Goal: Task Accomplishment & Management: Use online tool/utility

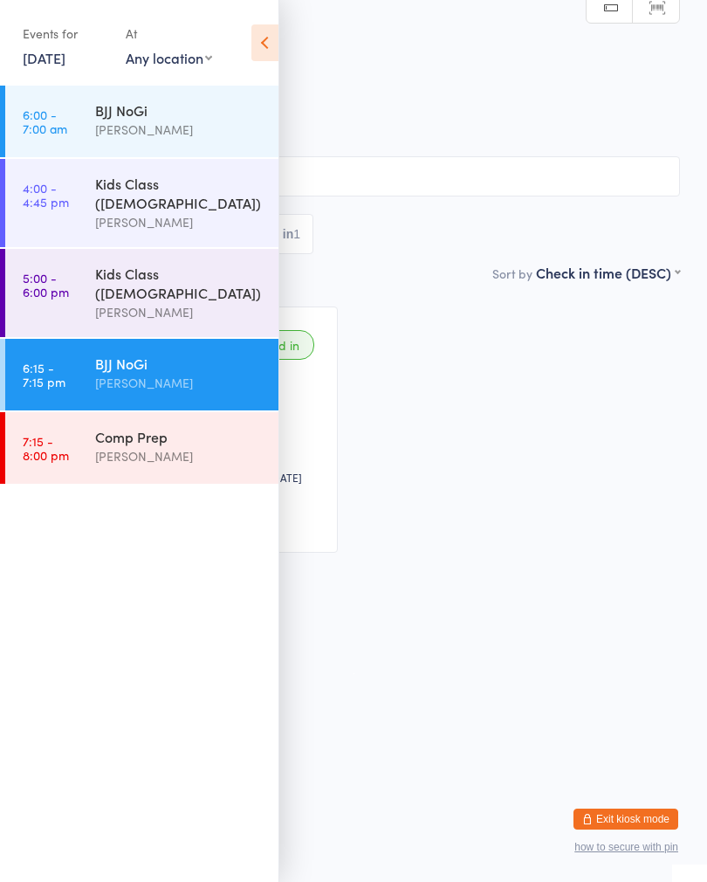
click at [585, 809] on button "Exit kiosk mode" at bounding box center [626, 819] width 105 height 21
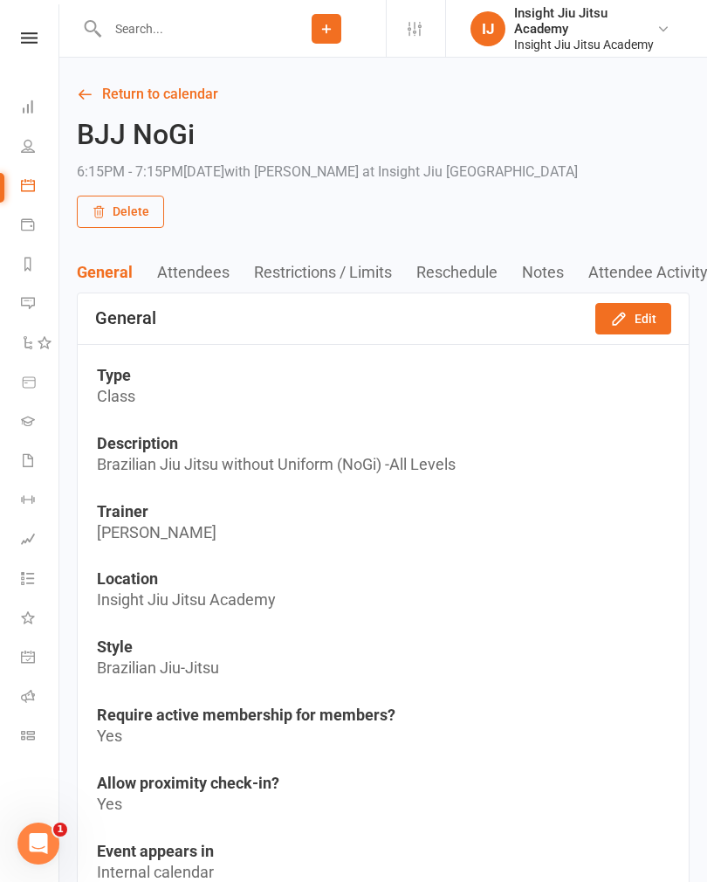
click at [31, 107] on icon at bounding box center [28, 107] width 14 height 14
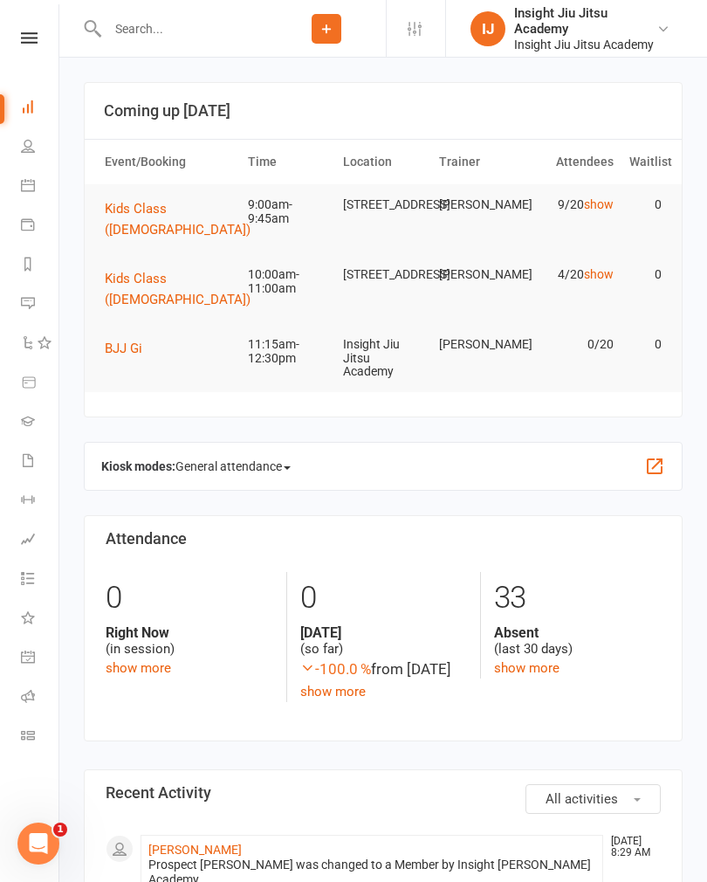
click at [151, 212] on span "Kids Class ([DEMOGRAPHIC_DATA])" at bounding box center [178, 219] width 146 height 37
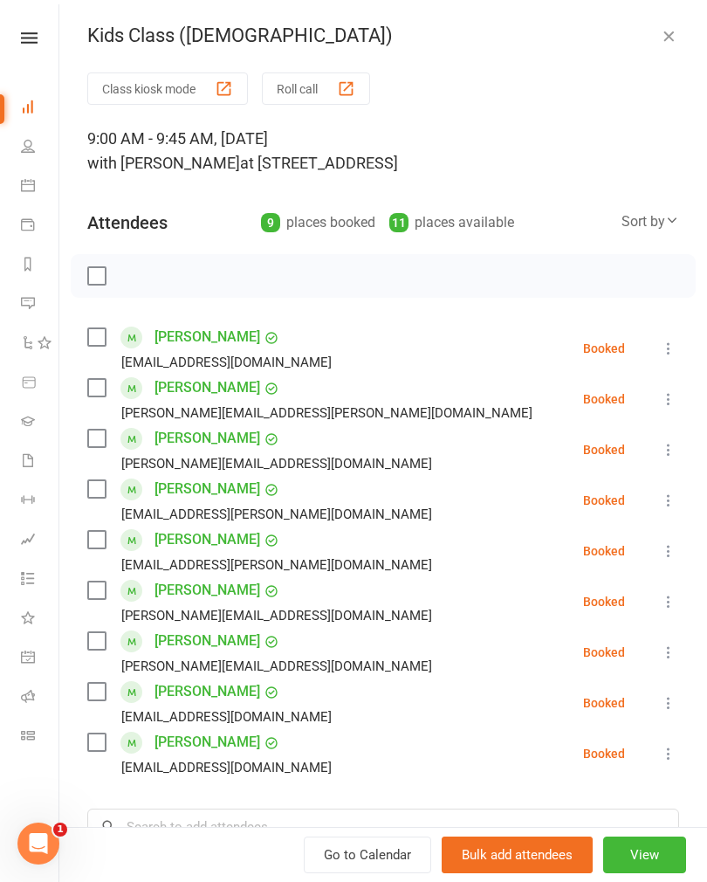
click at [142, 95] on button "Class kiosk mode" at bounding box center [167, 88] width 161 height 32
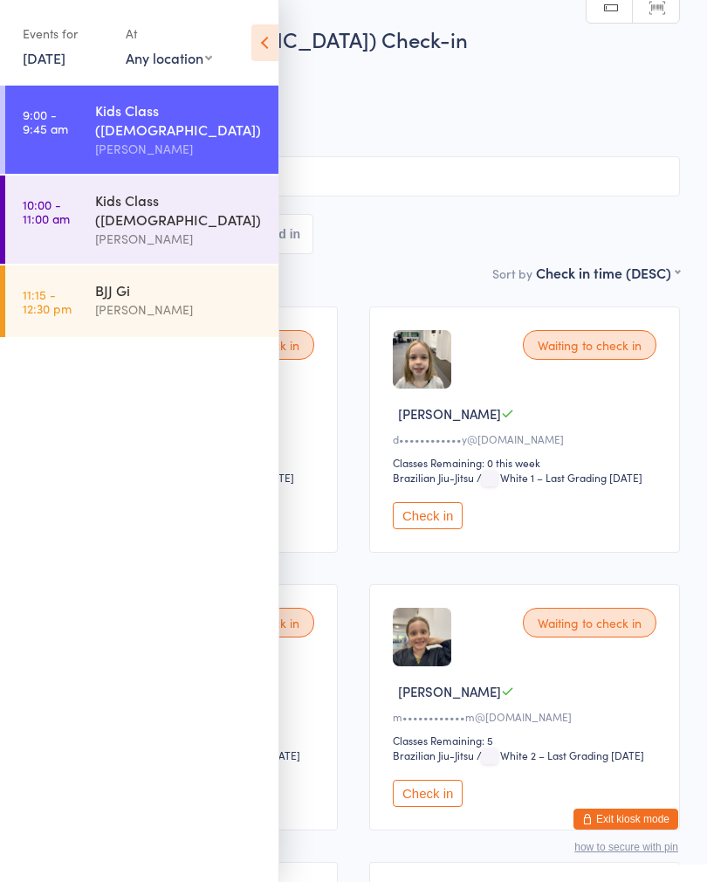
click at [253, 36] on icon at bounding box center [265, 42] width 27 height 37
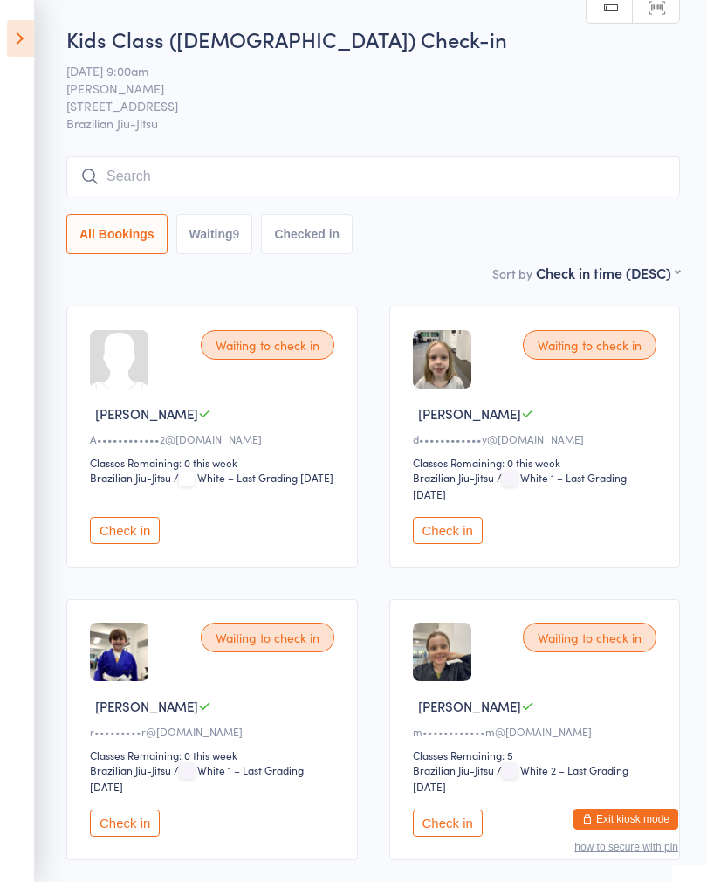
click at [462, 534] on button "Check in" at bounding box center [448, 530] width 70 height 27
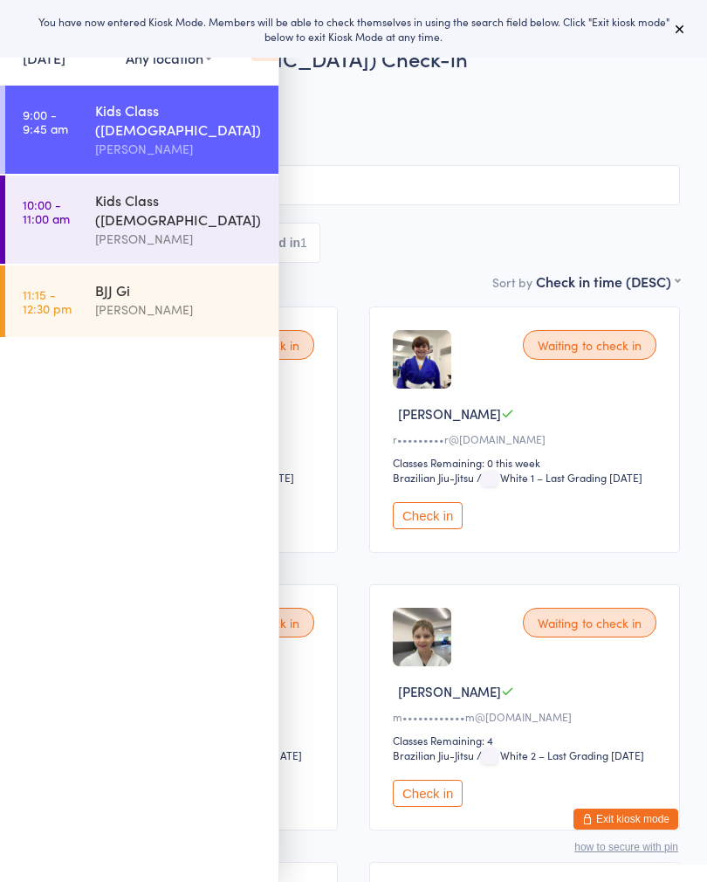
click at [689, 34] on button at bounding box center [680, 28] width 21 height 21
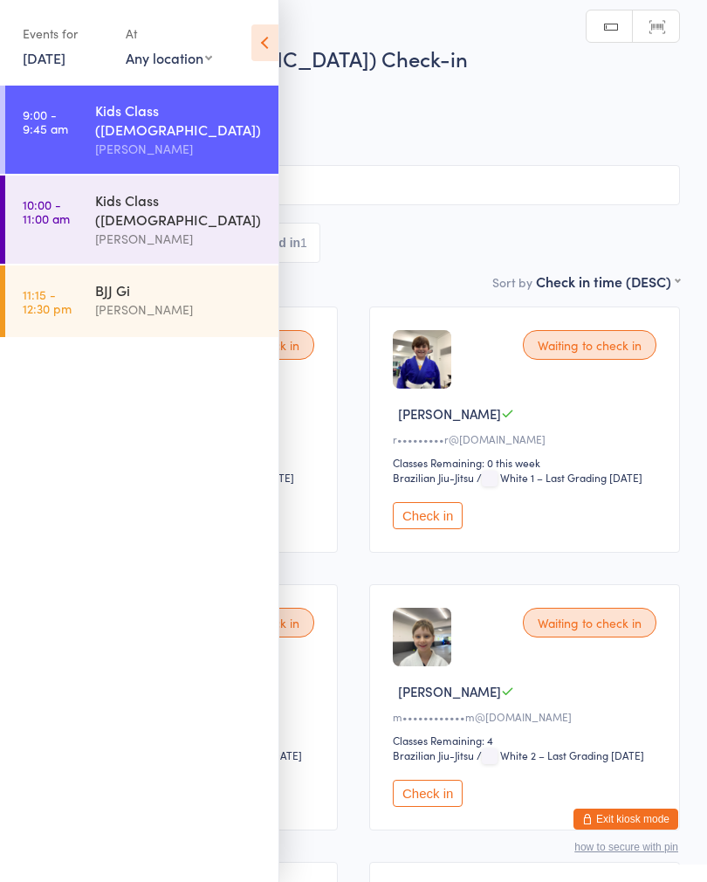
click at [259, 53] on icon at bounding box center [265, 42] width 27 height 37
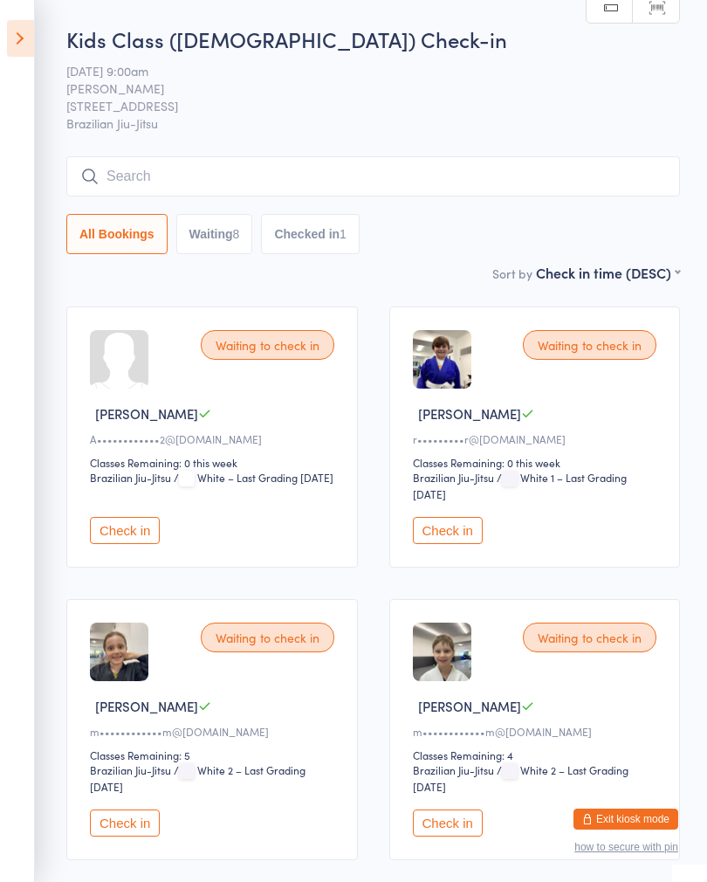
click at [541, 183] on input "search" at bounding box center [373, 176] width 614 height 40
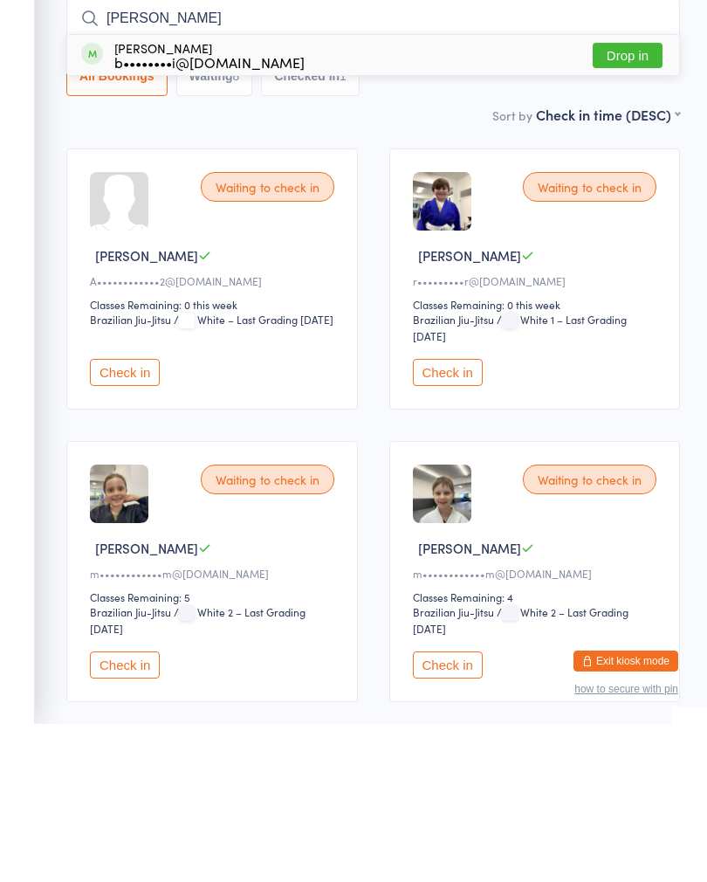
type input "Zoe"
click at [617, 201] on button "Drop in" at bounding box center [628, 213] width 70 height 25
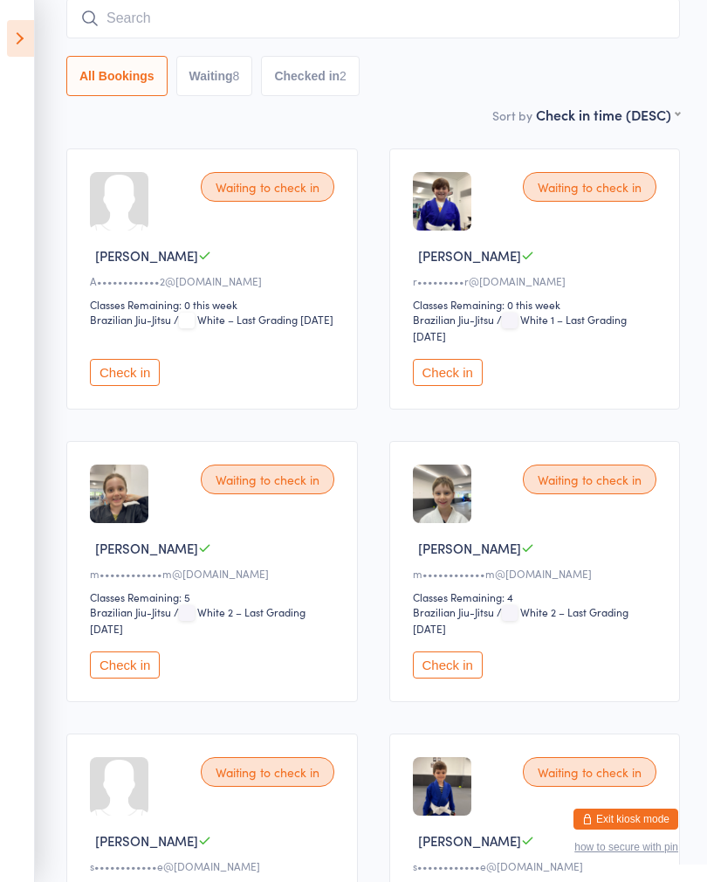
click at [273, 17] on input "search" at bounding box center [373, 18] width 614 height 40
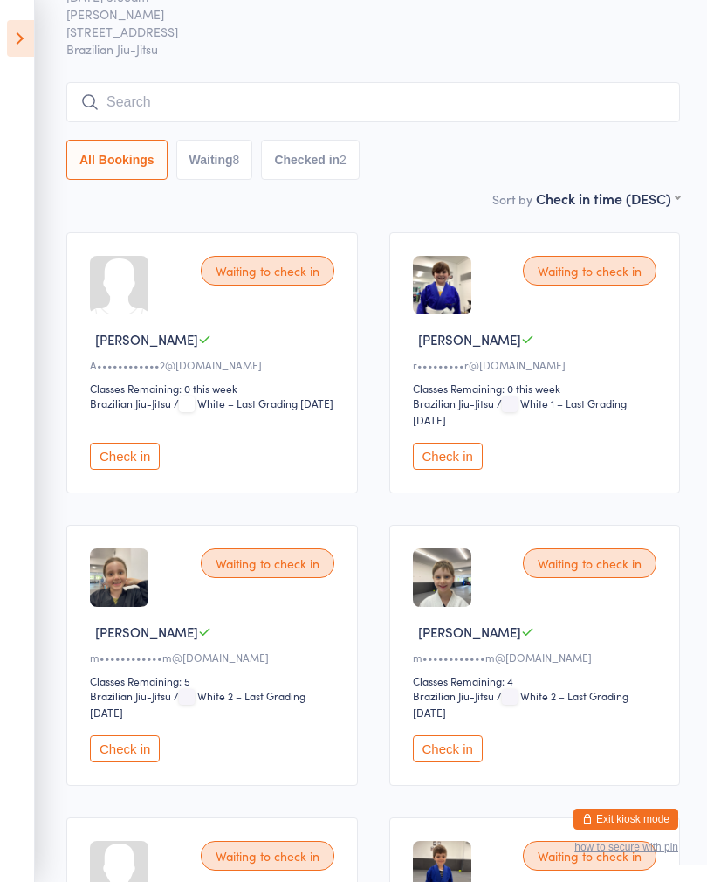
scroll to position [0, 0]
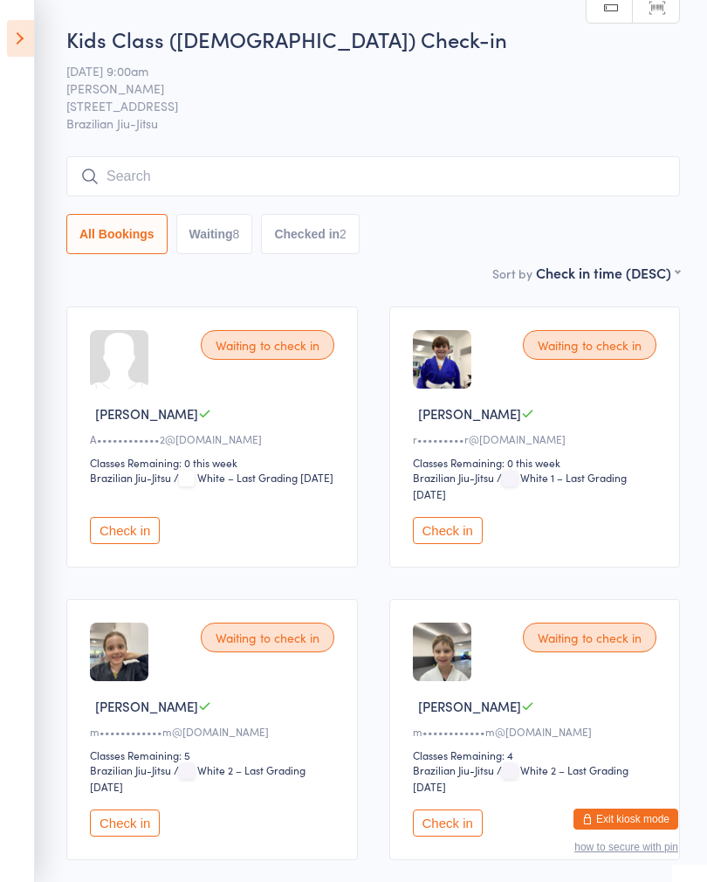
click at [217, 172] on input "search" at bounding box center [373, 176] width 614 height 40
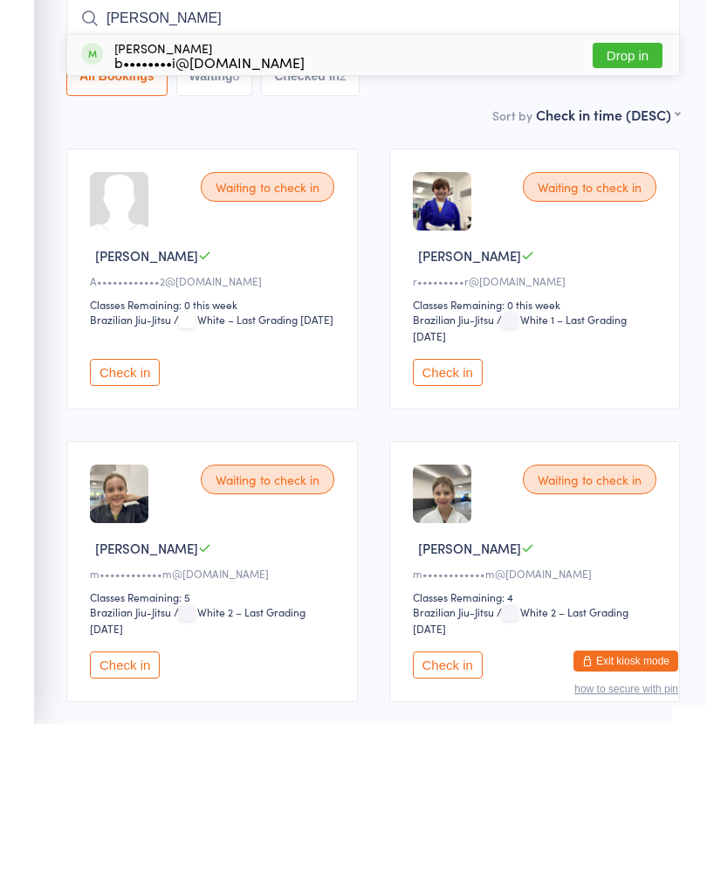
type input "Selena"
click at [625, 201] on button "Drop in" at bounding box center [628, 213] width 70 height 25
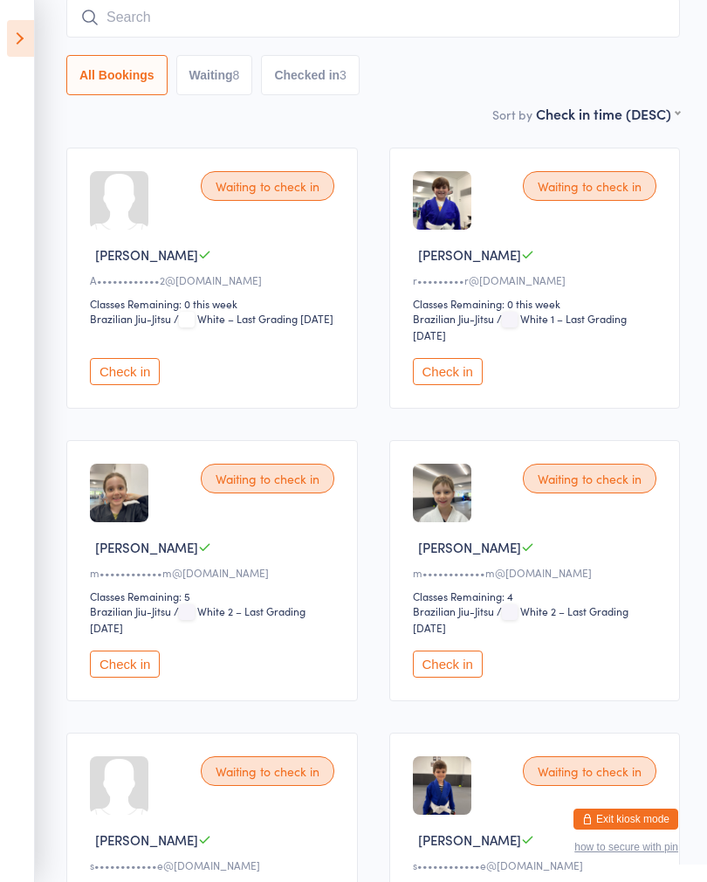
scroll to position [161, 0]
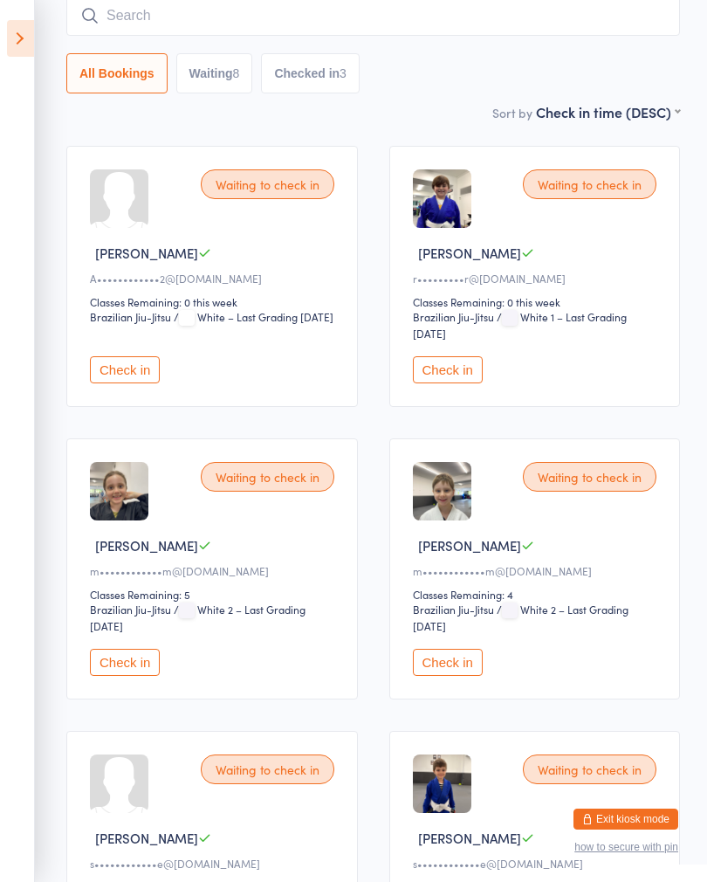
click at [135, 21] on input "search" at bounding box center [373, 16] width 614 height 40
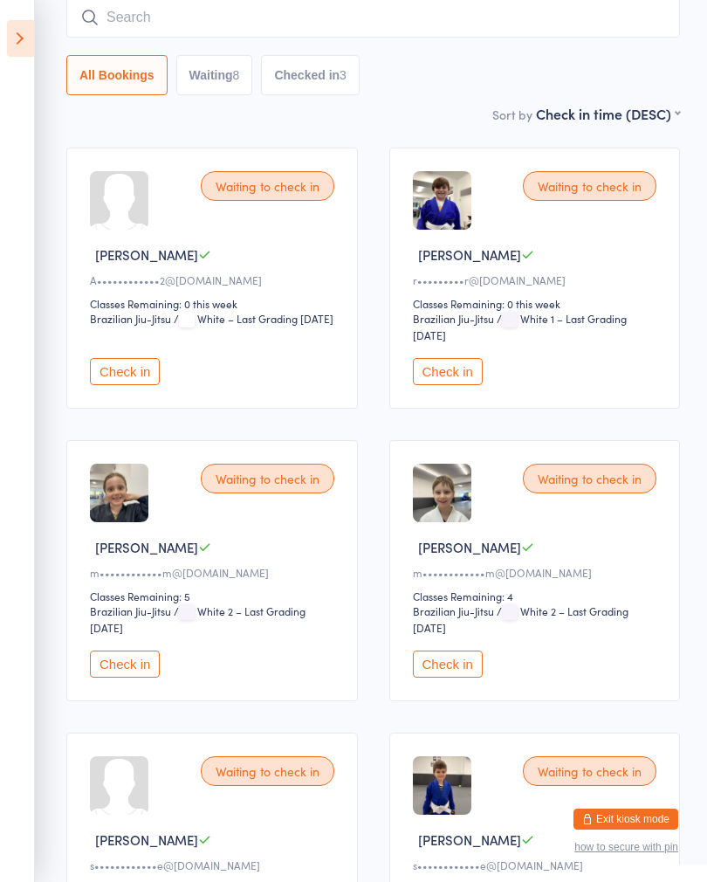
scroll to position [158, 0]
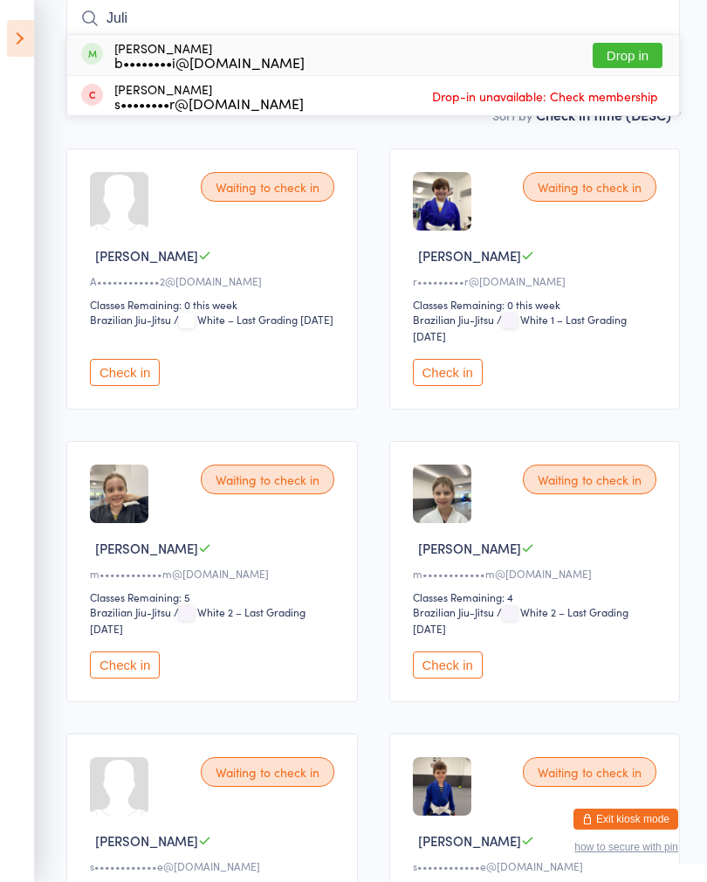
type input "Juli"
click at [625, 45] on button "Drop in" at bounding box center [628, 55] width 70 height 25
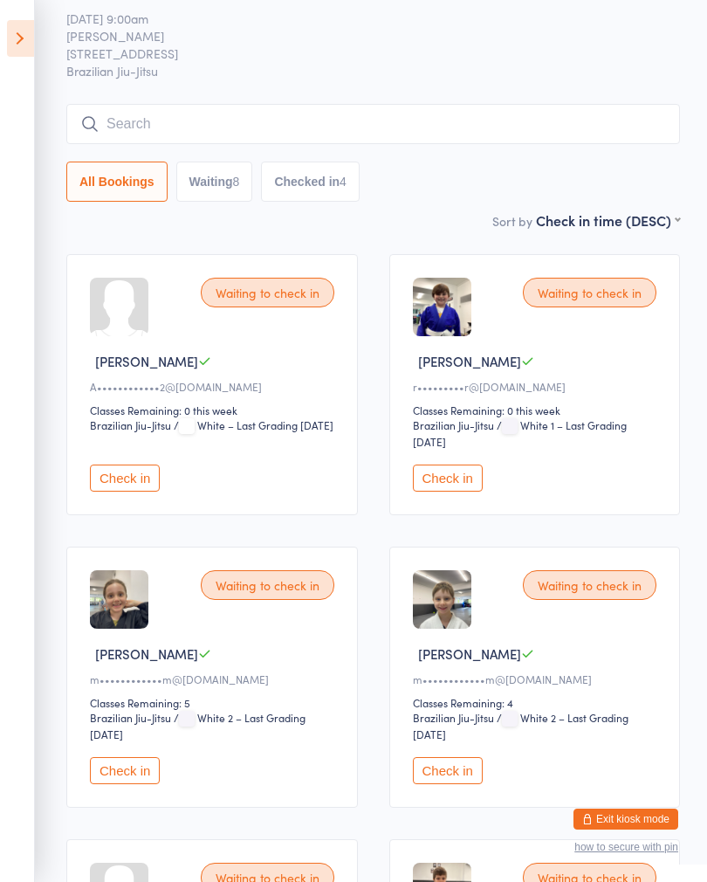
scroll to position [51, 0]
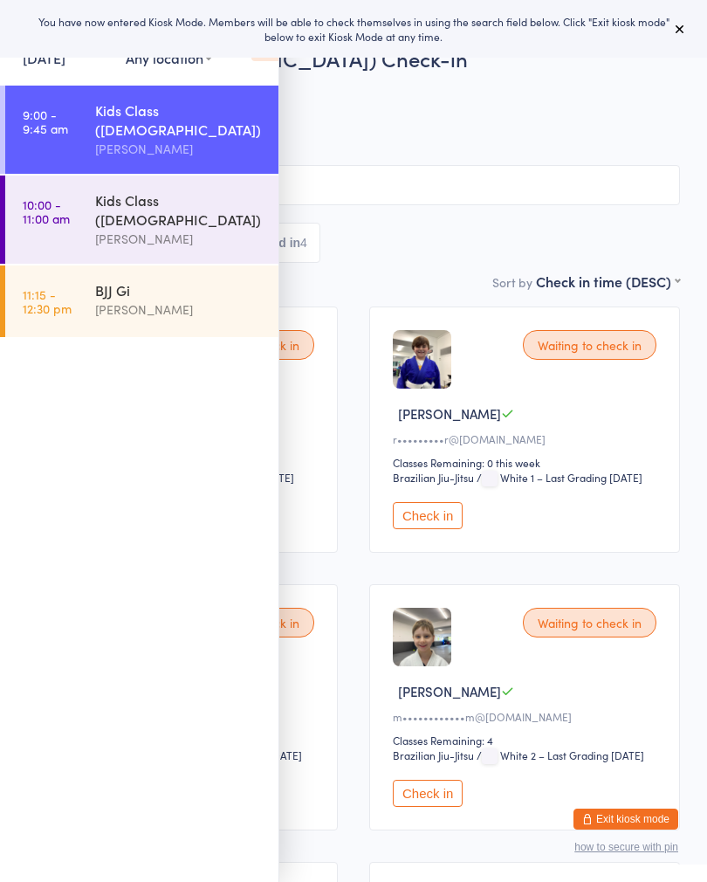
click at [681, 24] on icon at bounding box center [680, 29] width 14 height 14
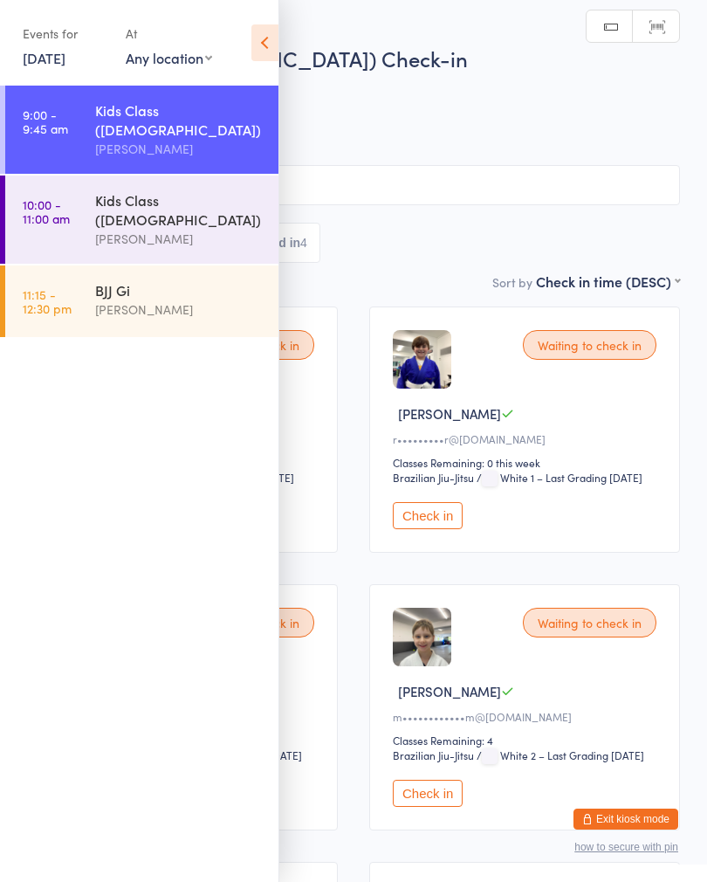
click at [262, 31] on icon at bounding box center [265, 42] width 27 height 37
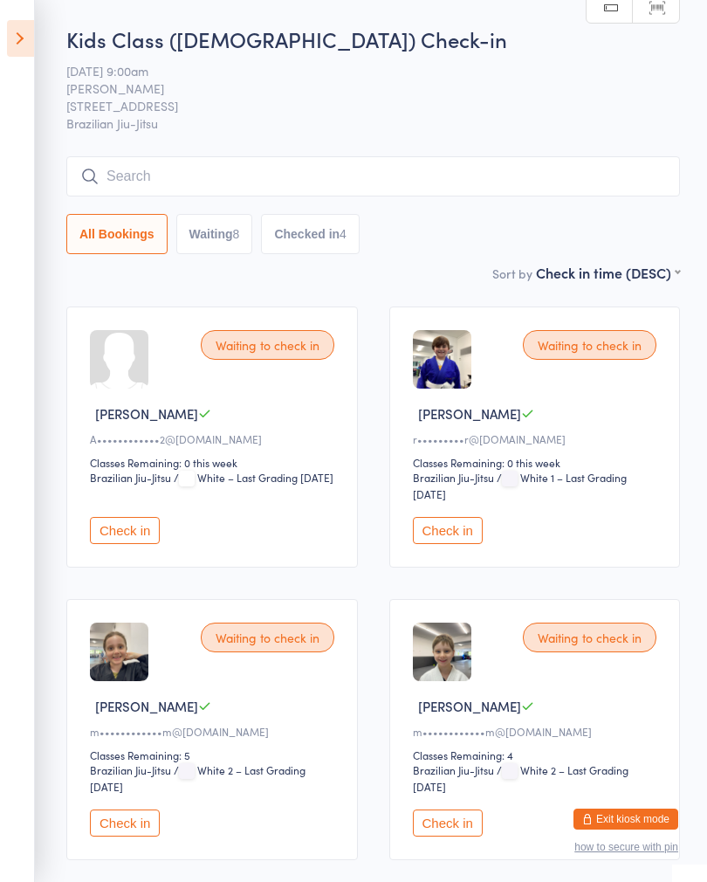
click at [434, 183] on input "search" at bounding box center [373, 176] width 614 height 40
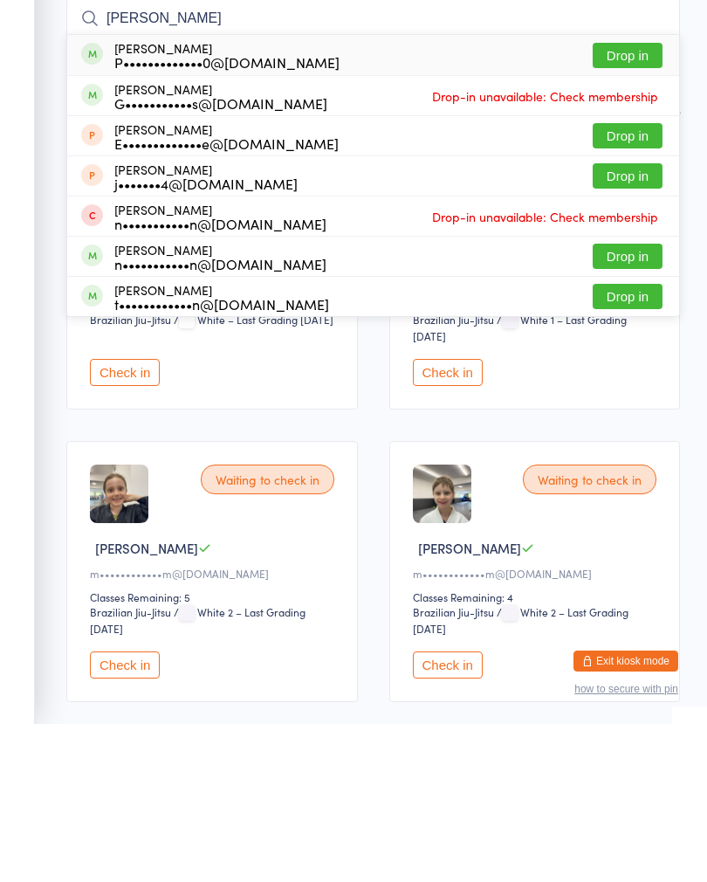
type input "[PERSON_NAME]"
click at [635, 201] on button "Drop in" at bounding box center [628, 213] width 70 height 25
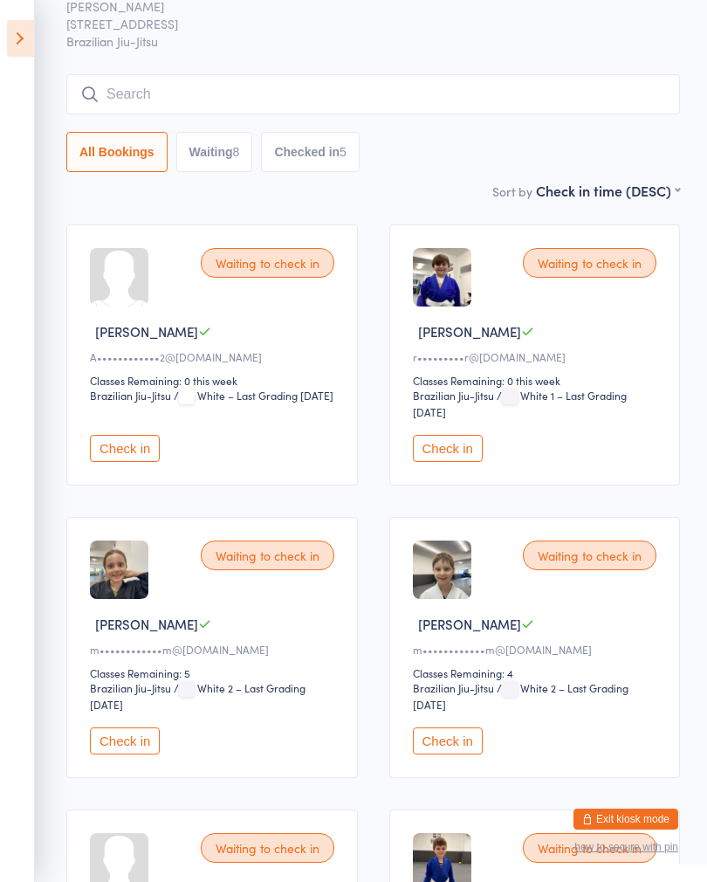
scroll to position [88, 0]
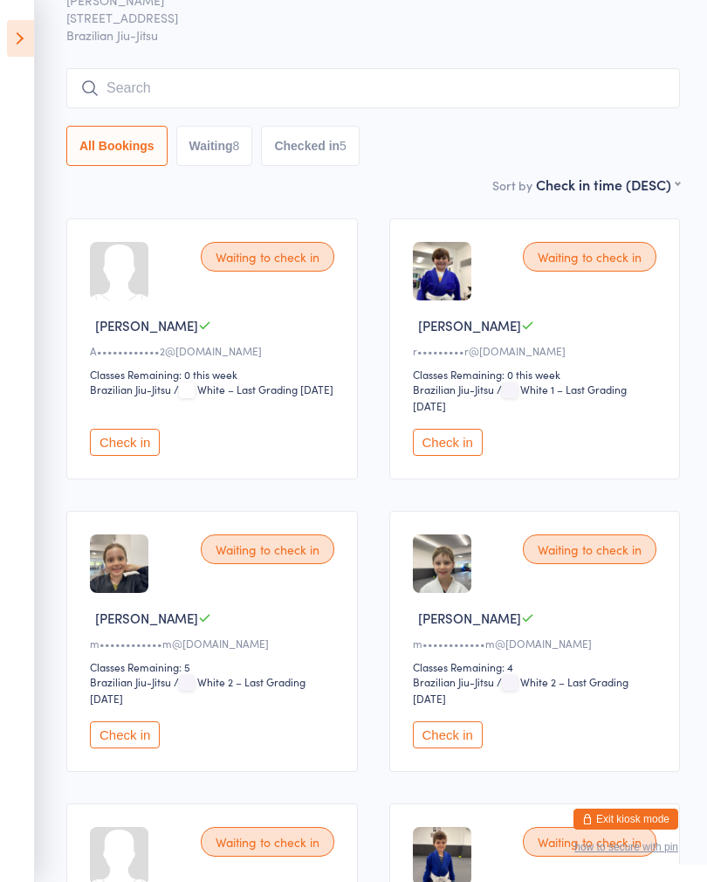
click at [448, 452] on button "Check in" at bounding box center [448, 442] width 70 height 27
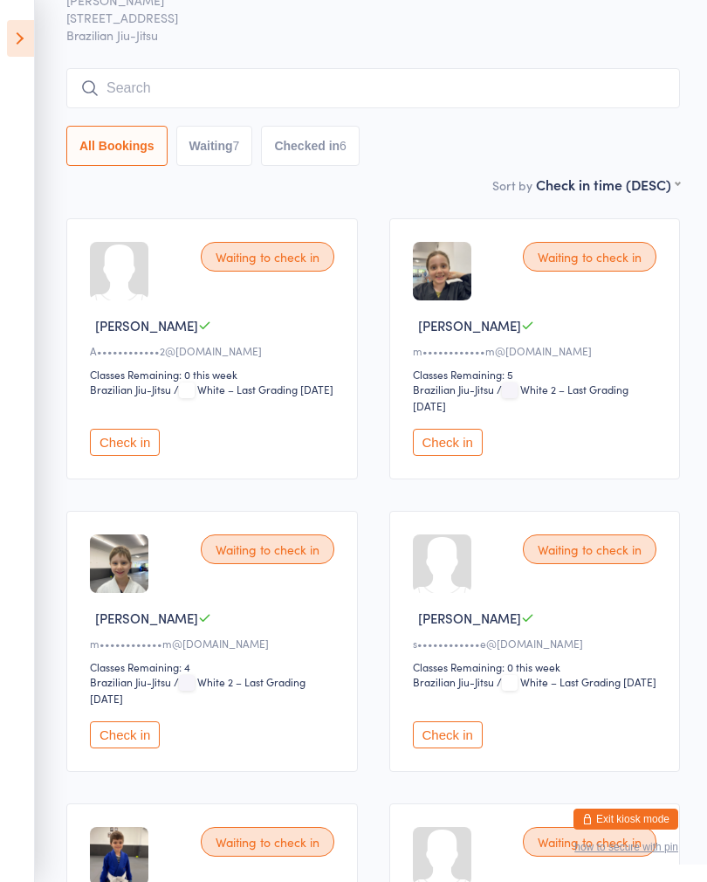
click at [458, 83] on input "search" at bounding box center [373, 88] width 614 height 40
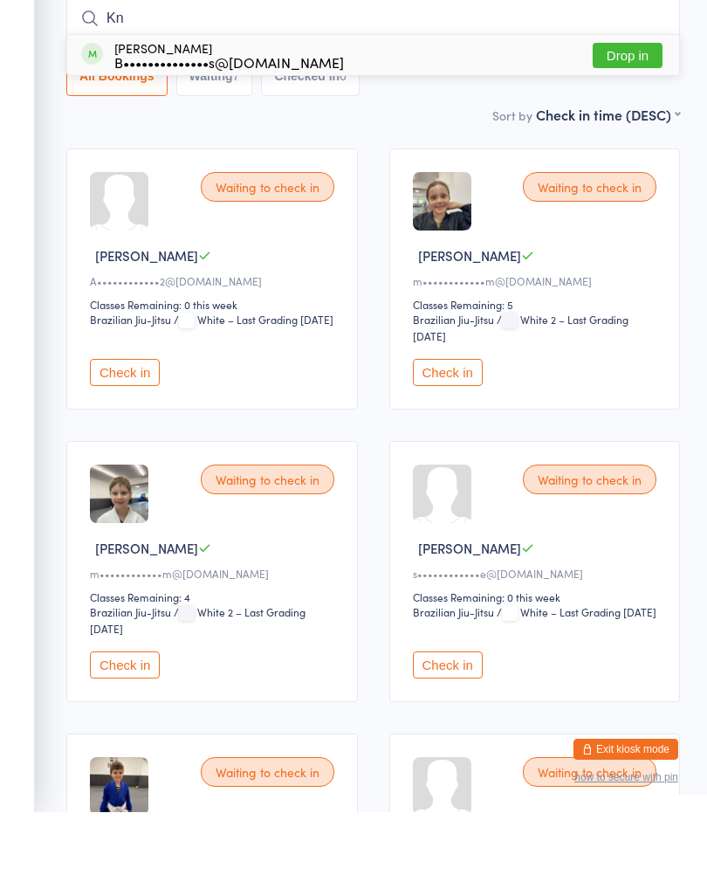
type input "Kn"
click at [635, 113] on button "Drop in" at bounding box center [628, 125] width 70 height 25
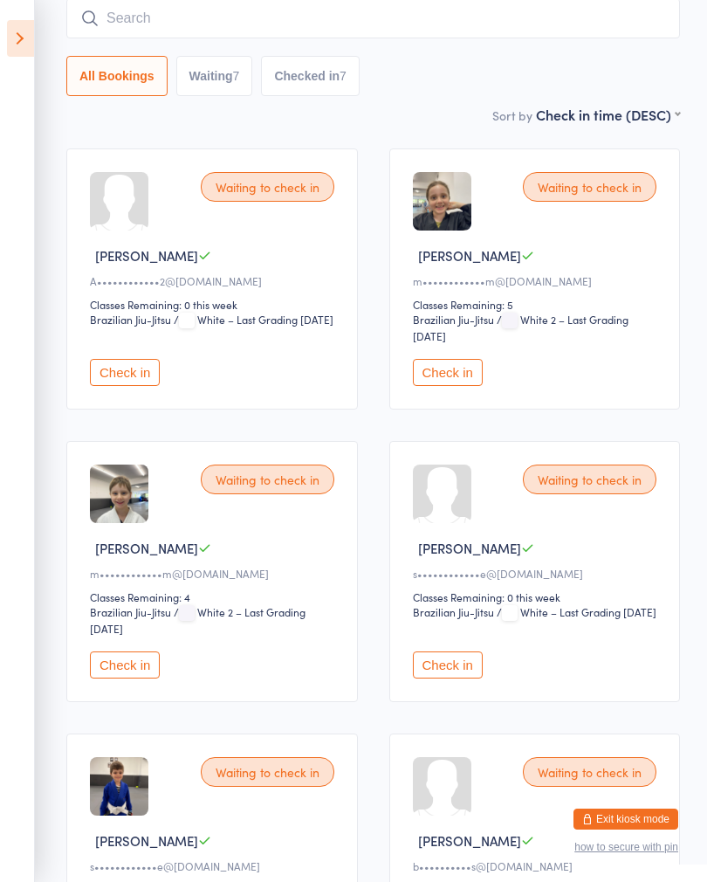
click at [100, 28] on input "search" at bounding box center [373, 18] width 614 height 40
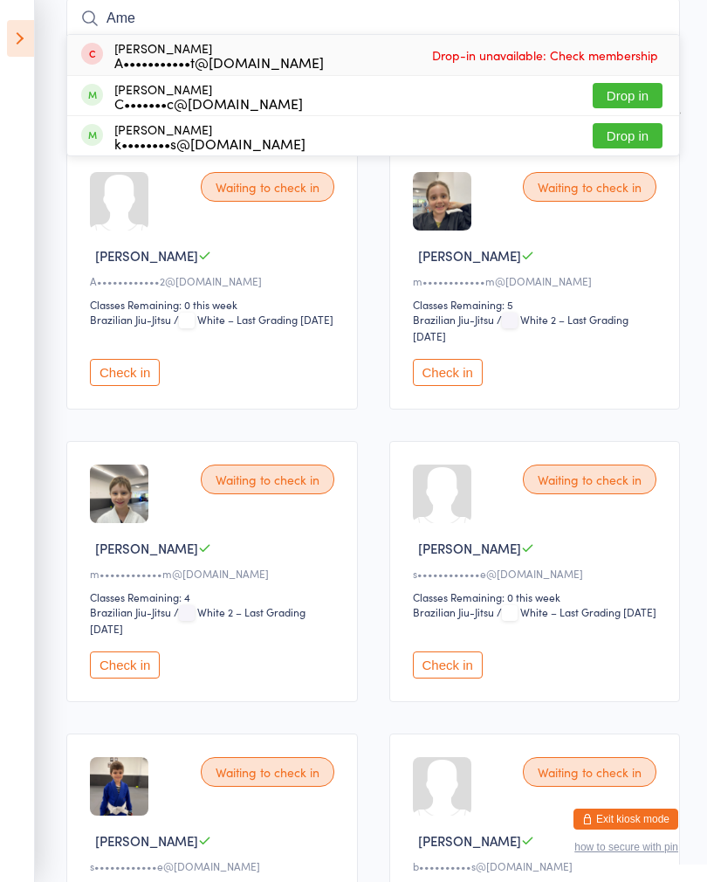
type input "Ame"
click at [512, 130] on div "[PERSON_NAME] k••••••••s@[DOMAIN_NAME] Drop in" at bounding box center [373, 135] width 612 height 39
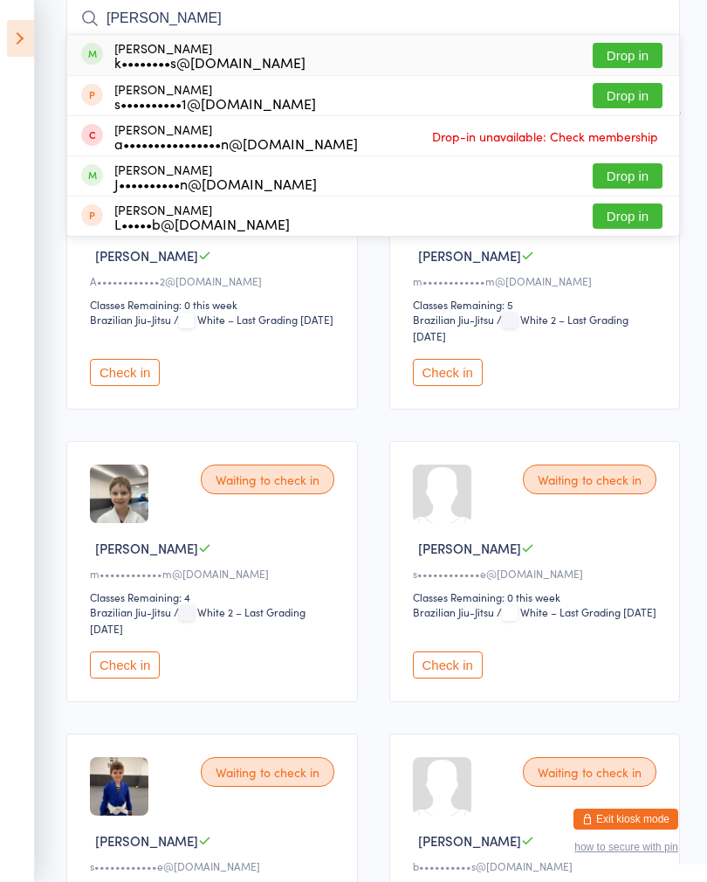
type input "[PERSON_NAME]"
click at [121, 59] on div "k••••••••s@[DOMAIN_NAME]" at bounding box center [209, 62] width 191 height 14
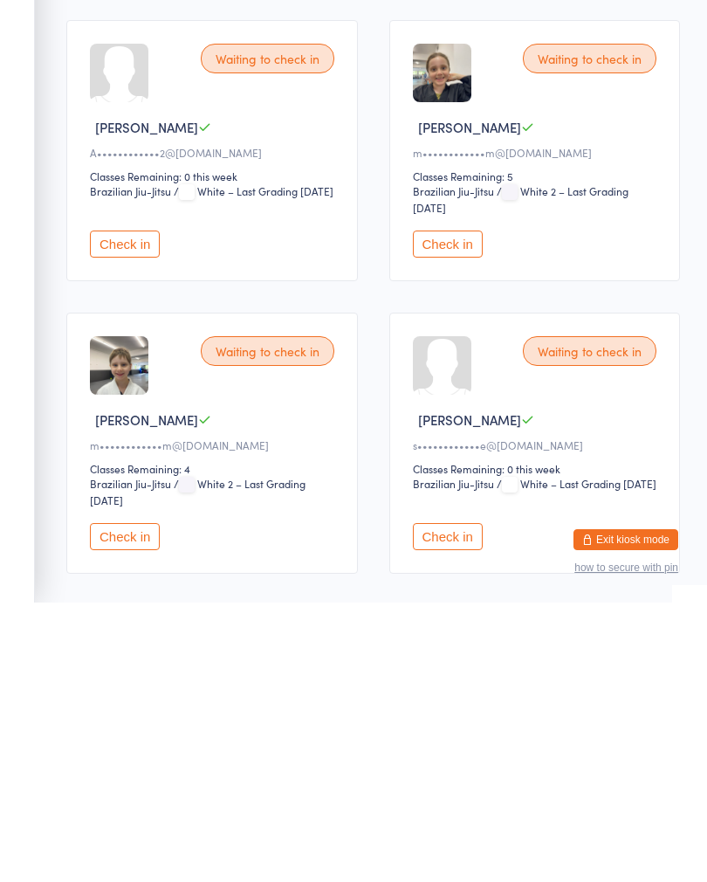
scroll to position [10, 0]
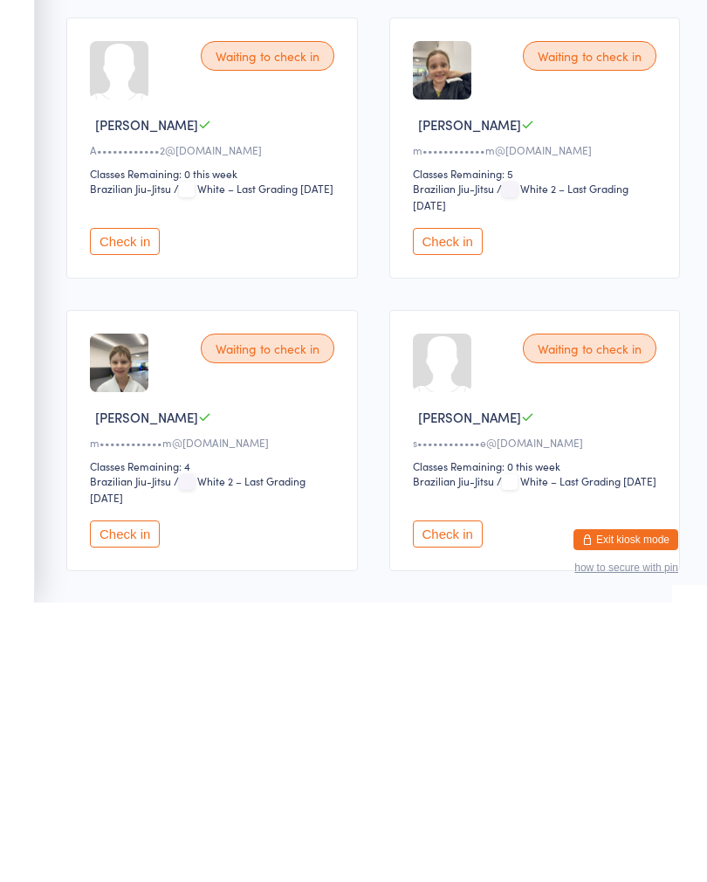
click at [134, 800] on button "Check in" at bounding box center [125, 813] width 70 height 27
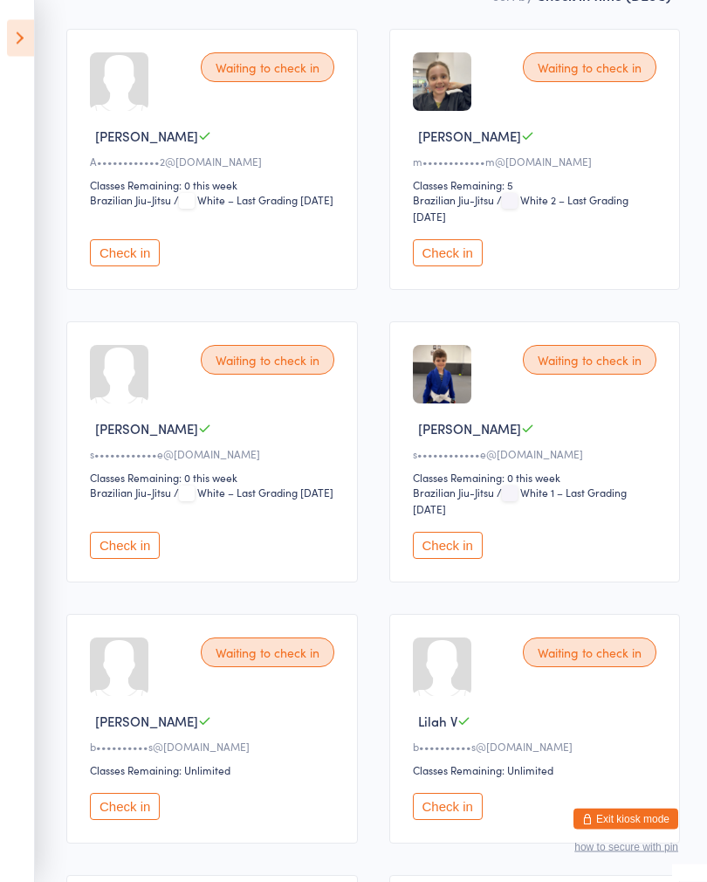
scroll to position [0, 0]
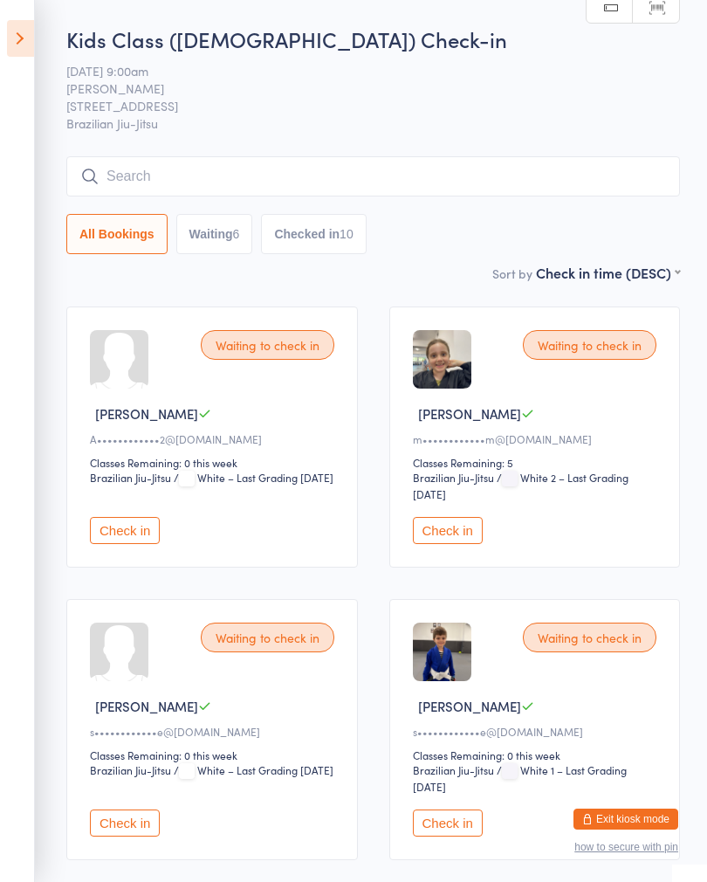
click at [294, 171] on input "search" at bounding box center [373, 176] width 614 height 40
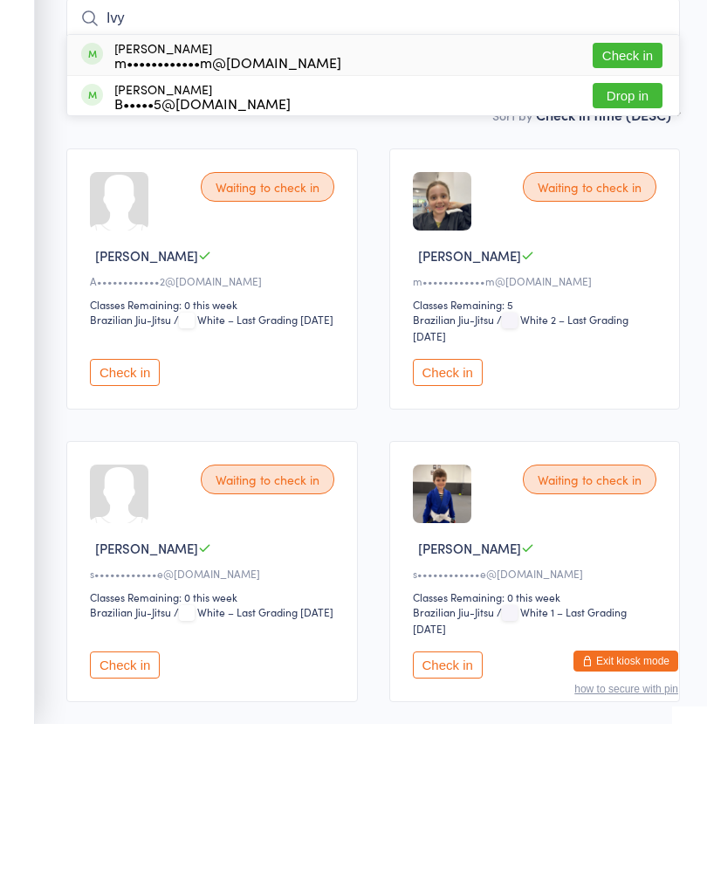
type input "Ivy"
click at [625, 241] on button "Drop in" at bounding box center [628, 253] width 70 height 25
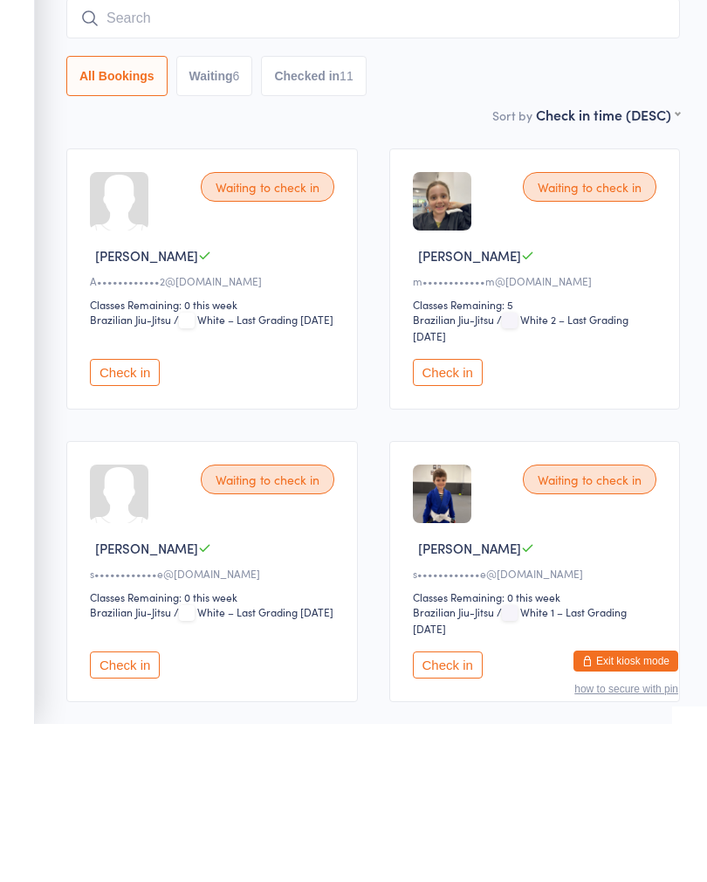
click at [145, 517] on button "Check in" at bounding box center [125, 530] width 70 height 27
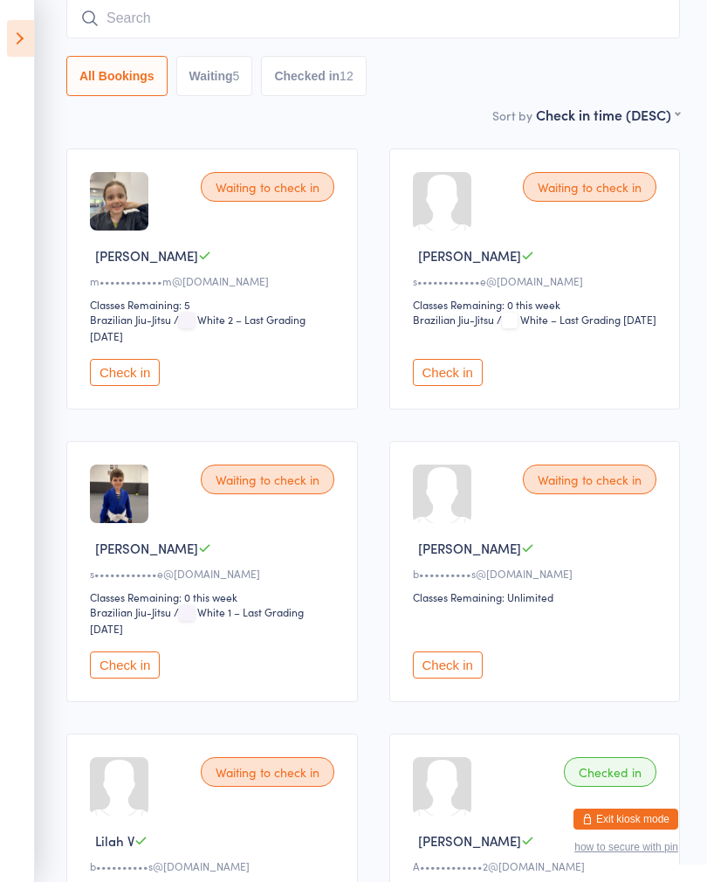
click at [130, 376] on button "Check in" at bounding box center [125, 372] width 70 height 27
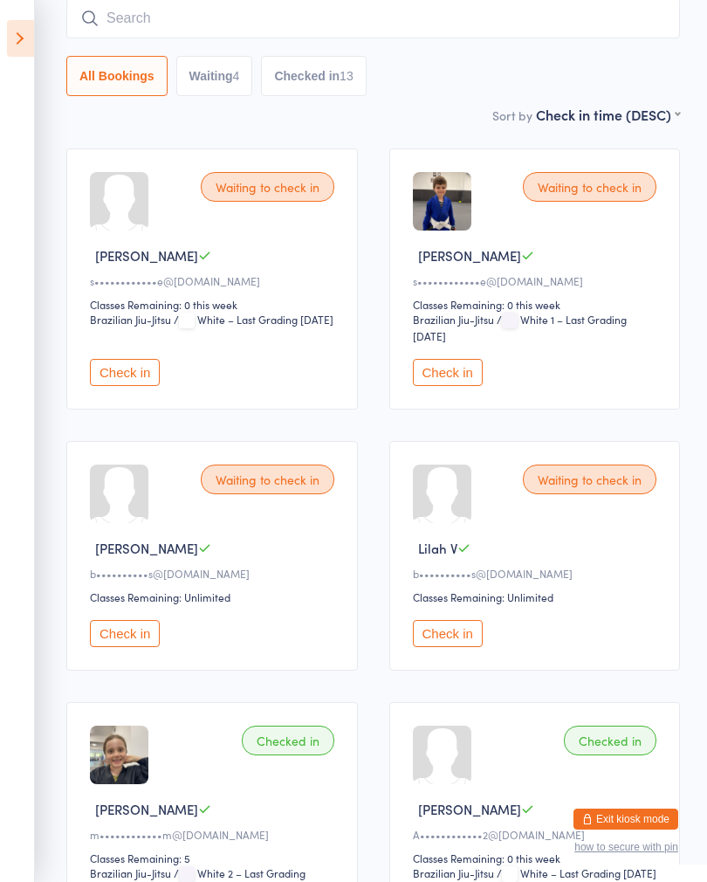
click at [276, 488] on div "Waiting to check in" at bounding box center [268, 480] width 134 height 30
click at [157, 647] on button "Check in" at bounding box center [125, 633] width 70 height 27
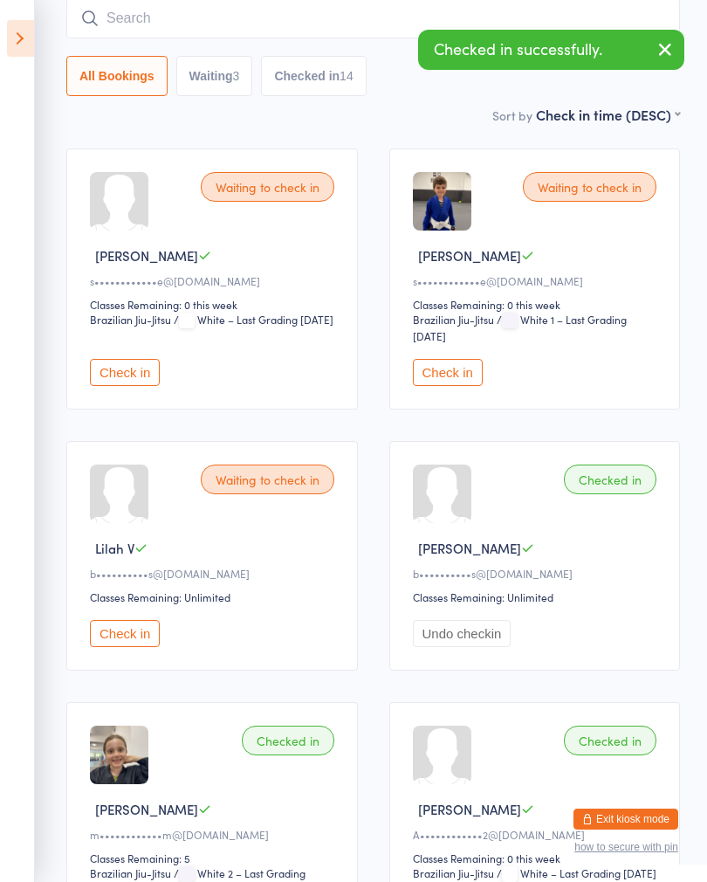
click at [138, 647] on button "Check in" at bounding box center [125, 633] width 70 height 27
